Goal: Task Accomplishment & Management: Use online tool/utility

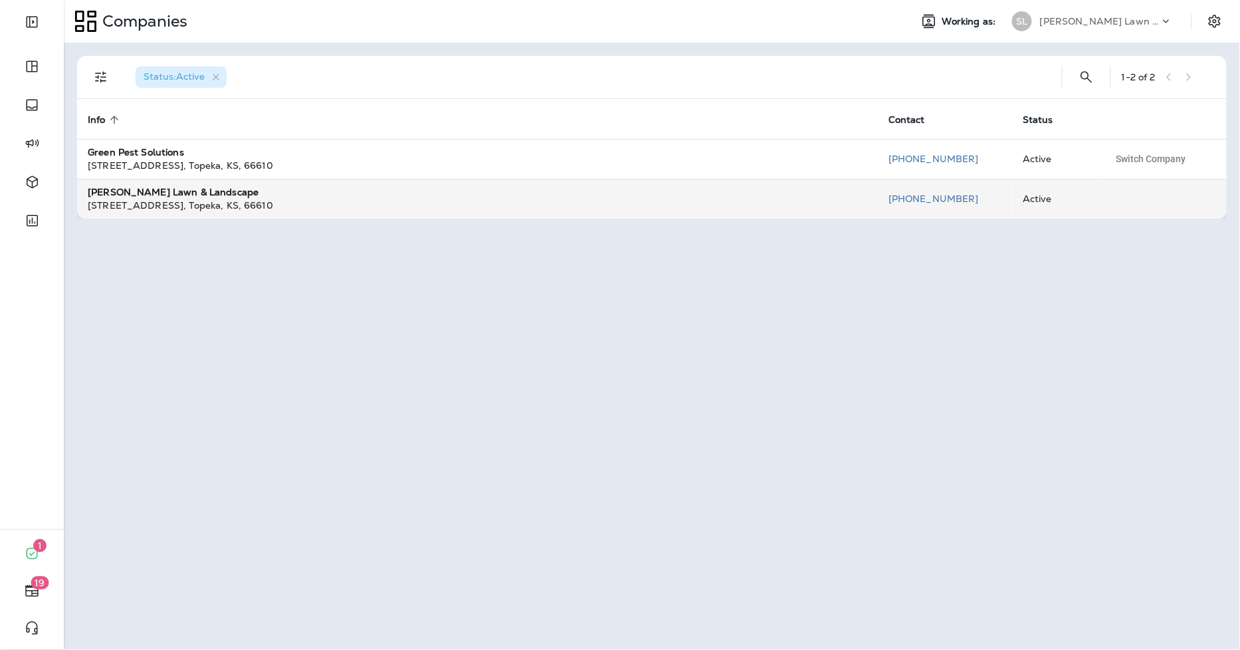
click at [195, 203] on div "[STREET_ADDRESS][PERSON_NAME]" at bounding box center [477, 205] width 779 height 13
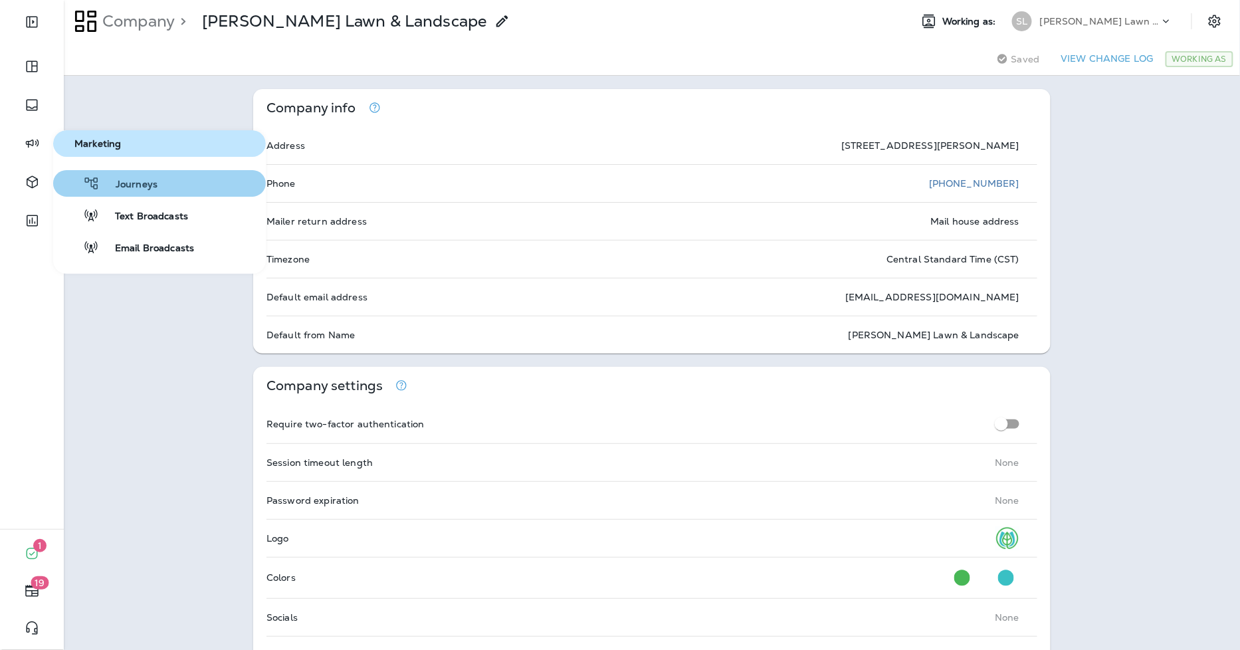
click at [177, 191] on button "Journeys" at bounding box center [159, 183] width 213 height 27
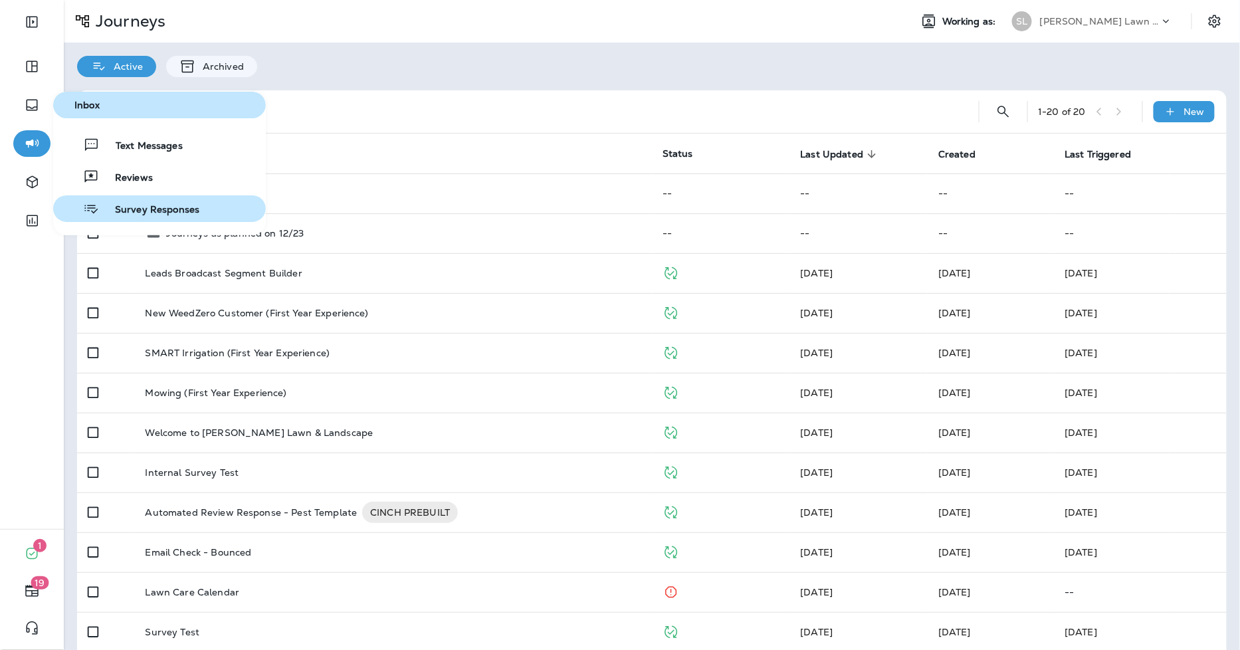
click at [136, 206] on span "Survey Responses" at bounding box center [149, 210] width 100 height 13
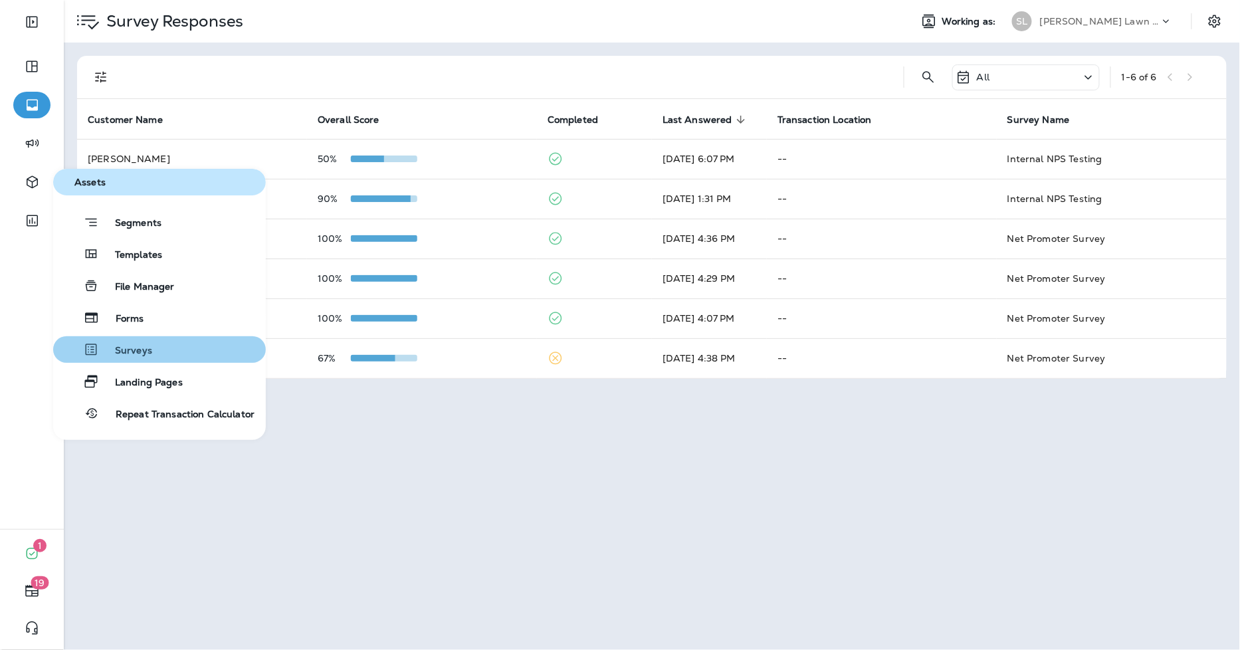
click at [171, 357] on button "Surveys" at bounding box center [159, 349] width 213 height 27
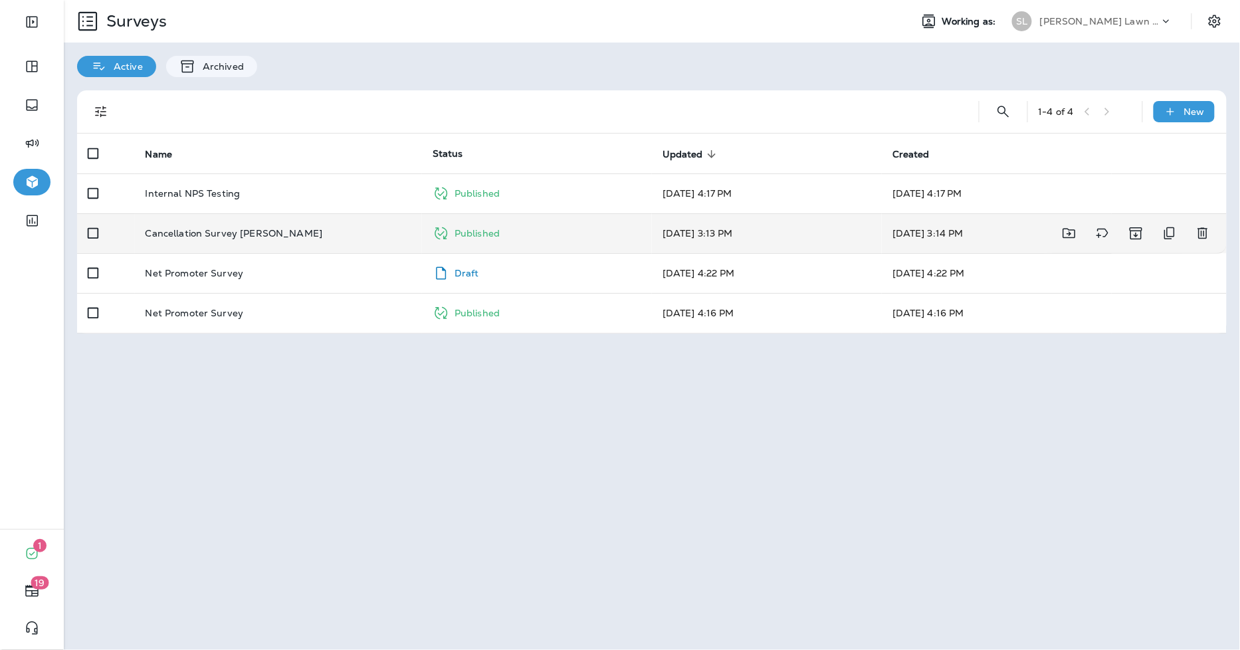
click at [235, 230] on p "Cancellation Survey [PERSON_NAME]" at bounding box center [234, 233] width 177 height 11
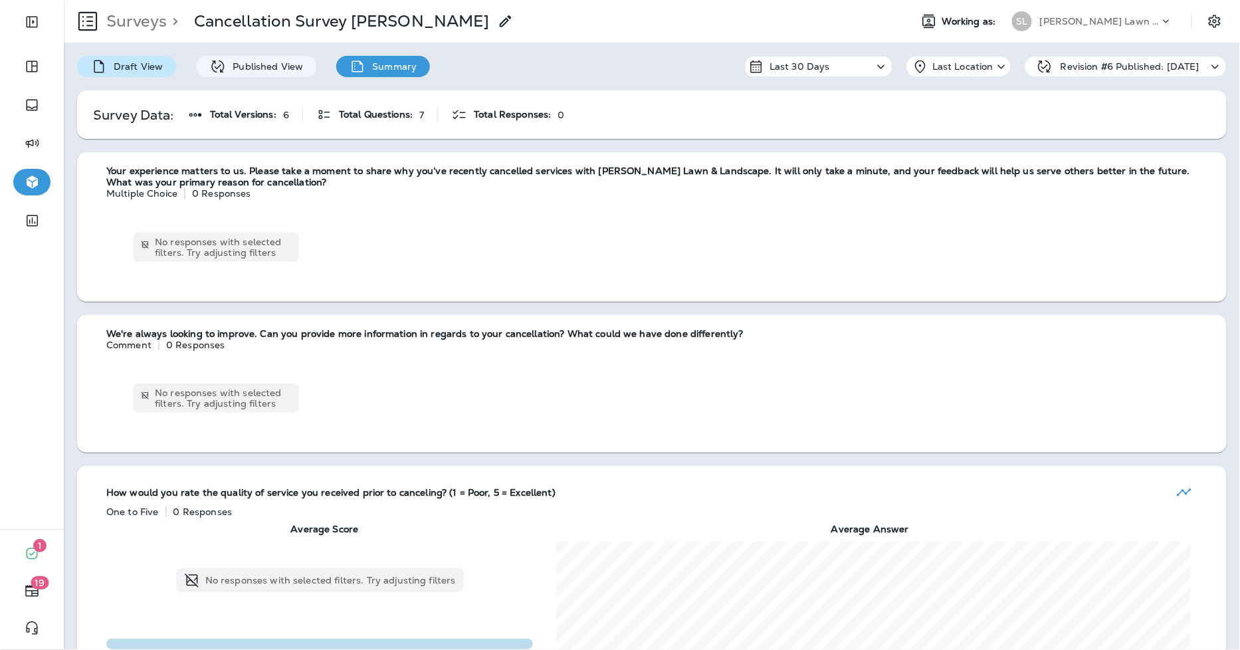
click at [163, 64] on div "Draft View" at bounding box center [126, 66] width 99 height 21
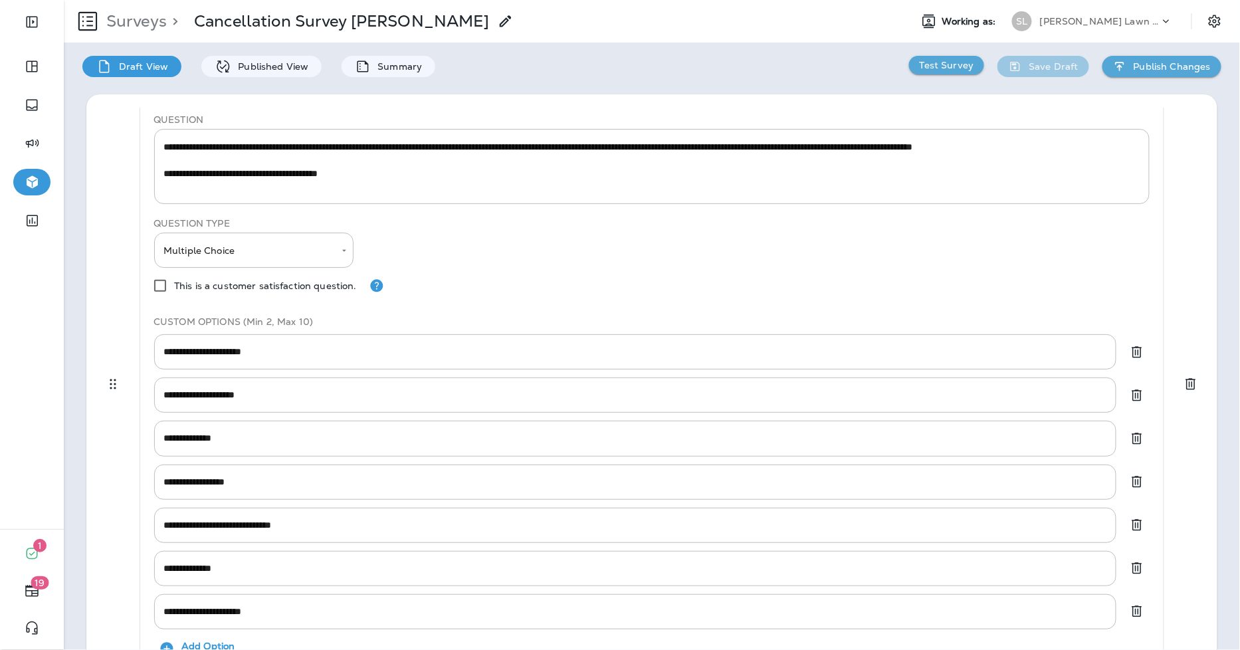
click at [943, 63] on p "Test Survey" at bounding box center [947, 65] width 54 height 11
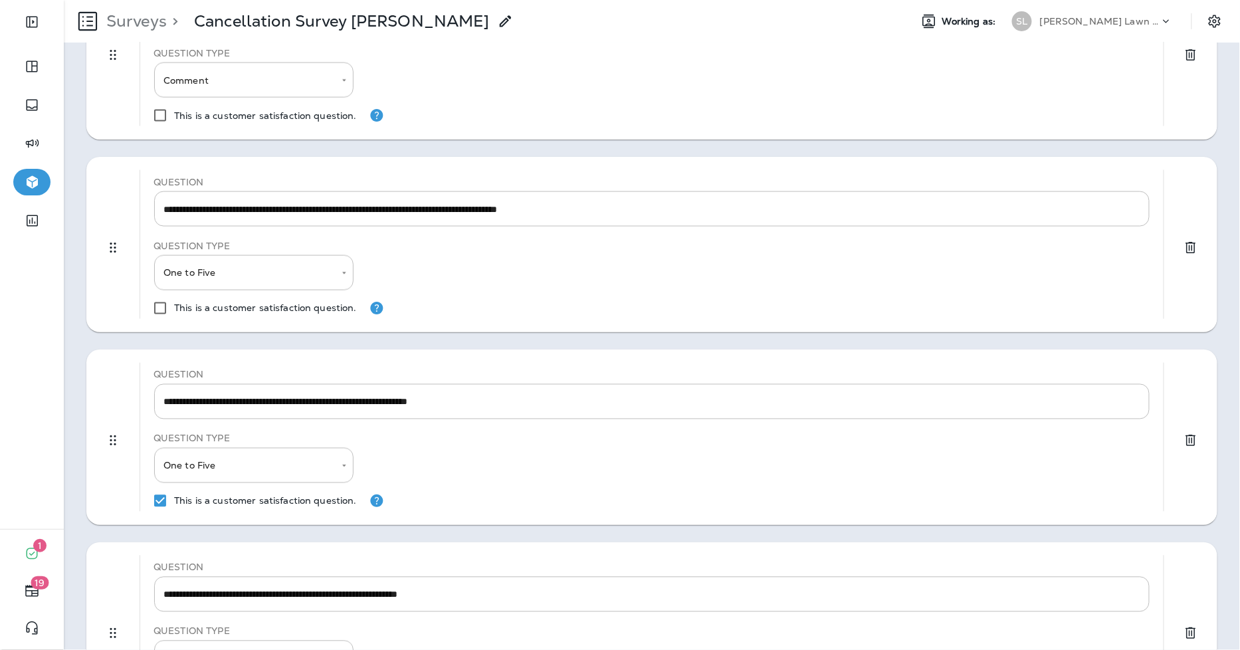
scroll to position [738, 0]
